Goal: Task Accomplishment & Management: Use online tool/utility

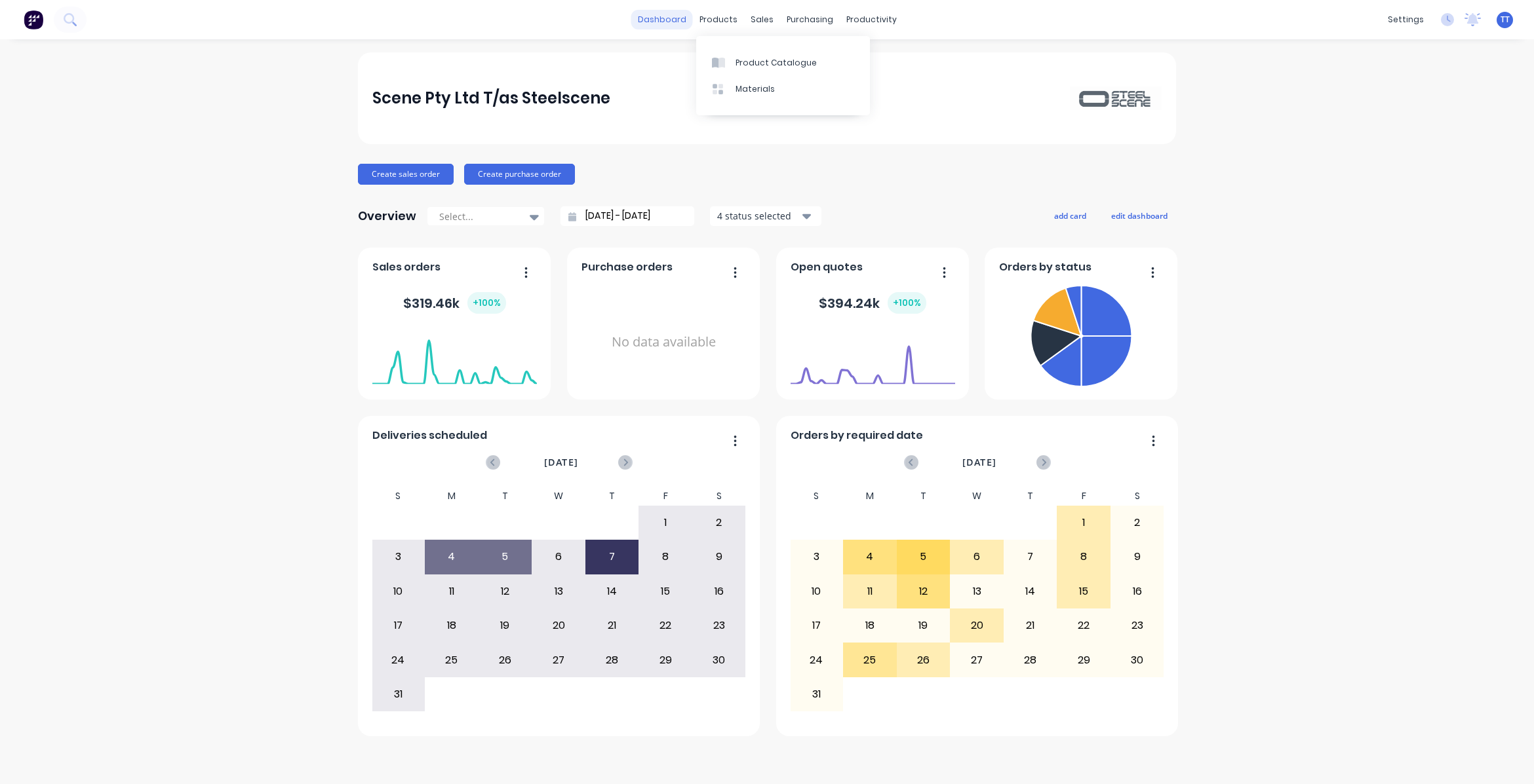
click at [678, 21] on link "dashboard" at bounding box center [662, 19] width 62 height 19
click at [894, 85] on div "Planner" at bounding box center [890, 89] width 31 height 12
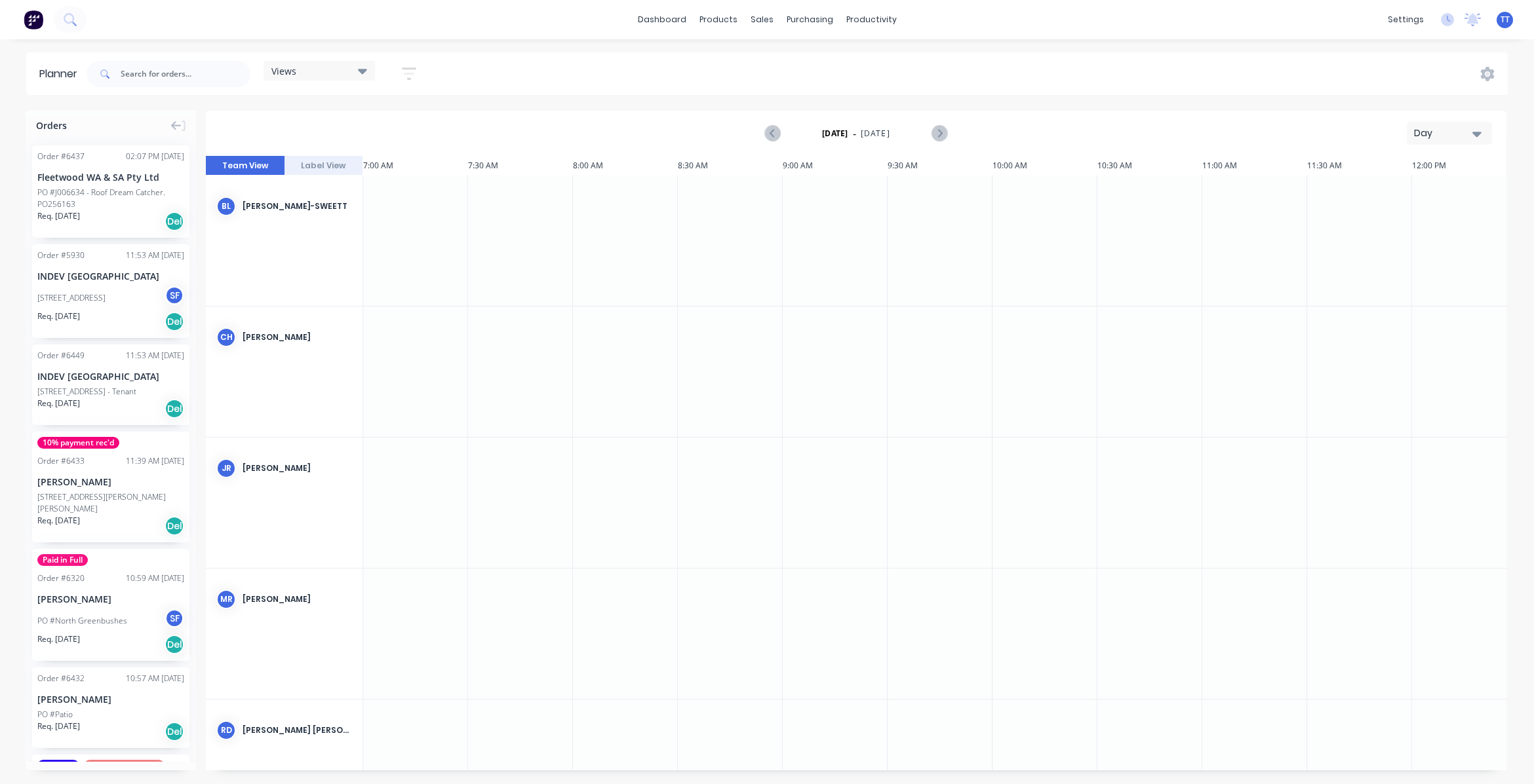
scroll to position [0, 210]
click at [1475, 132] on icon "button" at bounding box center [1477, 134] width 9 height 6
click at [1429, 215] on div "Month" at bounding box center [1425, 221] width 129 height 26
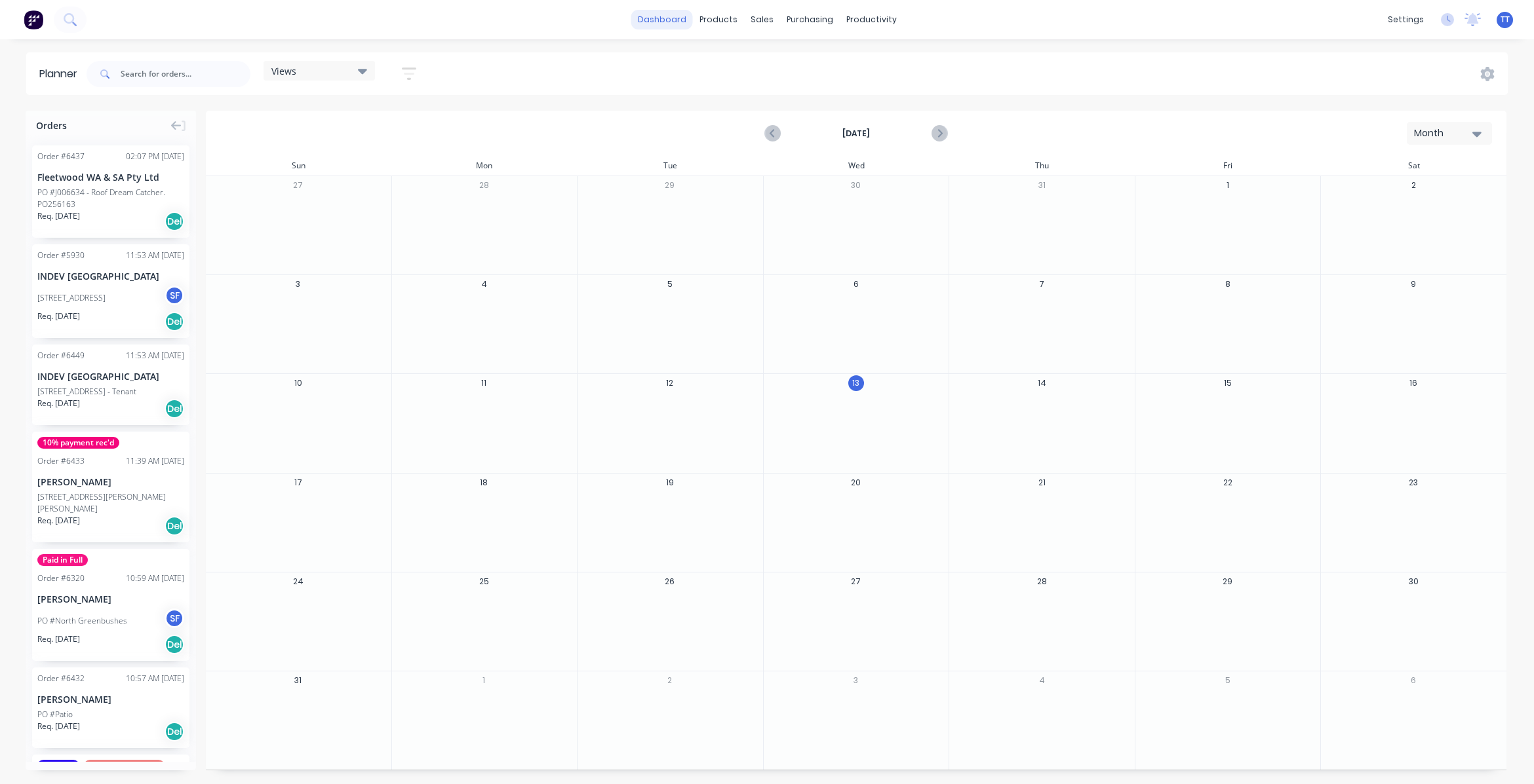
click at [674, 17] on link "dashboard" at bounding box center [662, 19] width 62 height 19
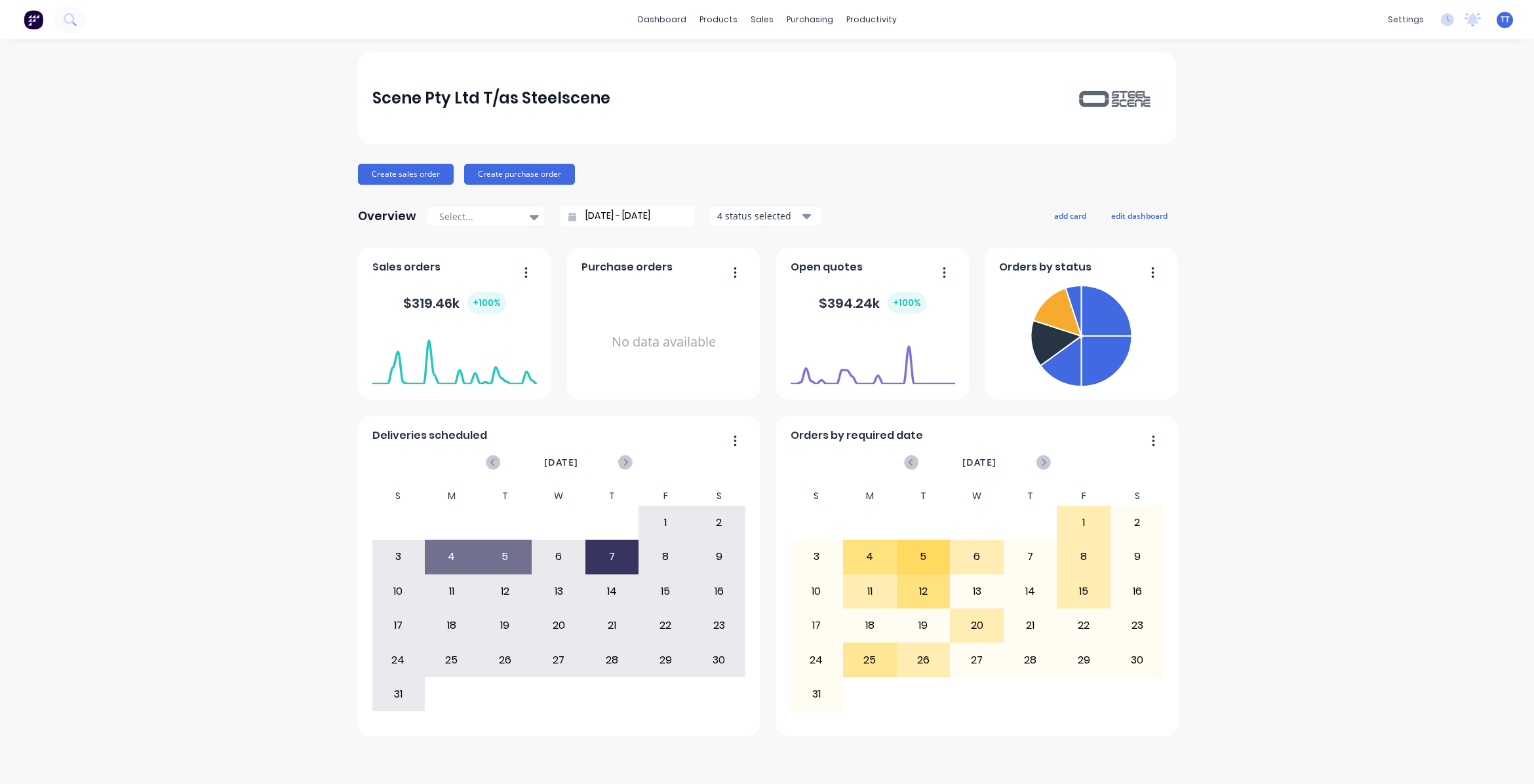
click at [805, 214] on icon "button" at bounding box center [806, 216] width 9 height 15
